Goal: Task Accomplishment & Management: Use online tool/utility

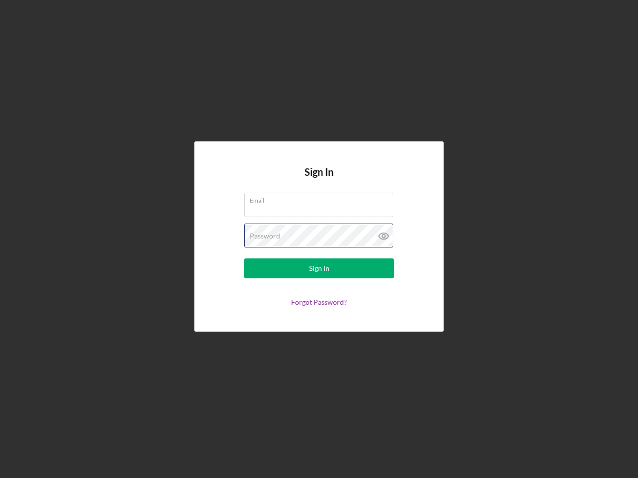
click at [319, 239] on div "Password" at bounding box center [319, 236] width 150 height 25
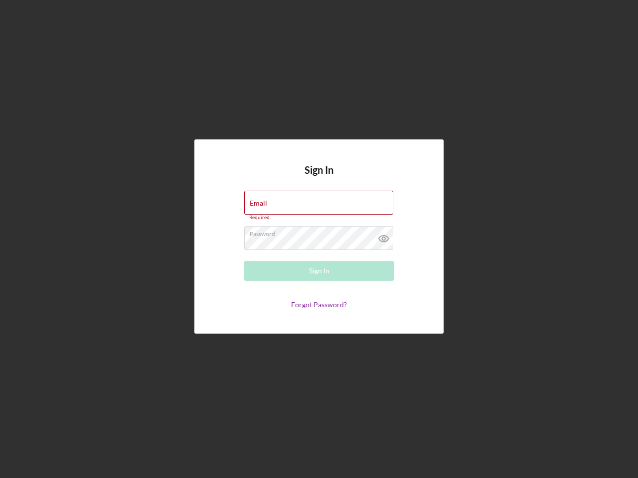
click at [384, 236] on icon at bounding box center [383, 238] width 25 height 25
